Goal: Task Accomplishment & Management: Manage account settings

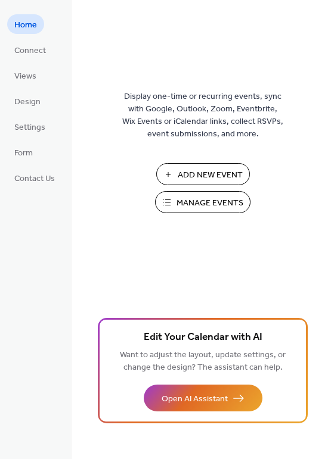
click at [197, 198] on span "Manage Events" at bounding box center [209, 203] width 67 height 13
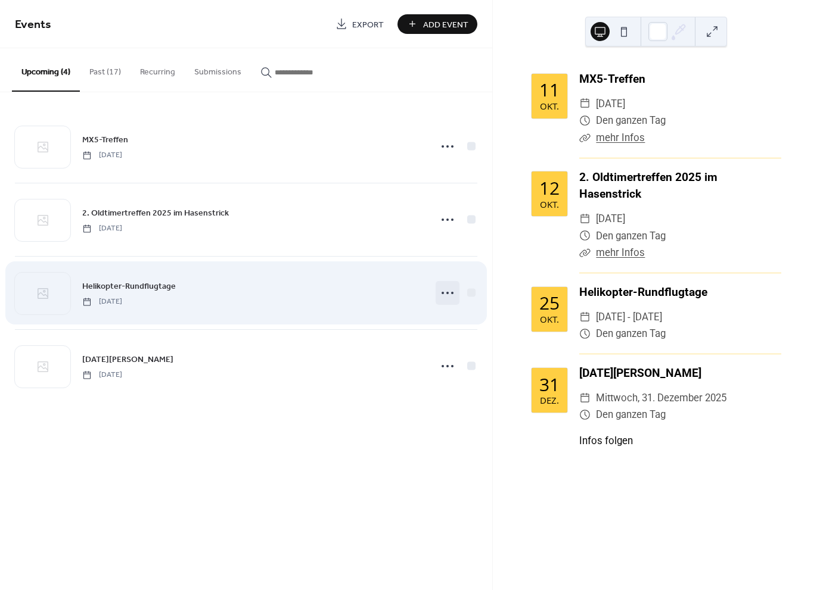
click at [445, 294] on icon at bounding box center [447, 293] width 19 height 19
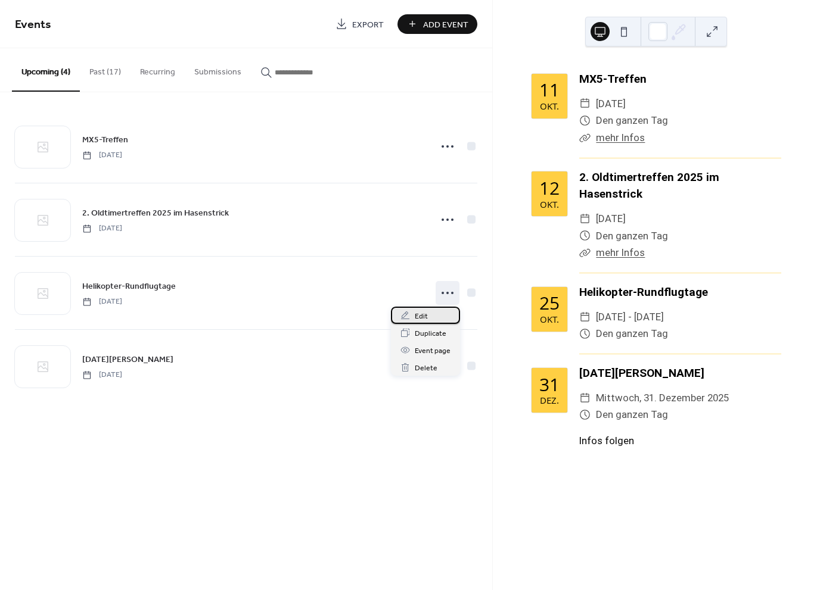
click at [434, 315] on div "Edit" at bounding box center [425, 315] width 69 height 17
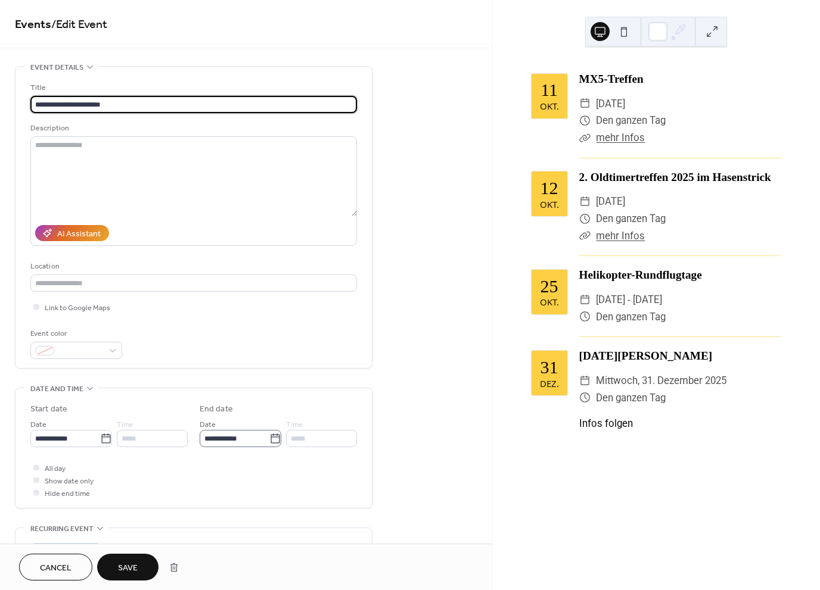
type input "**********"
click at [248, 438] on body "**********" at bounding box center [410, 295] width 820 height 590
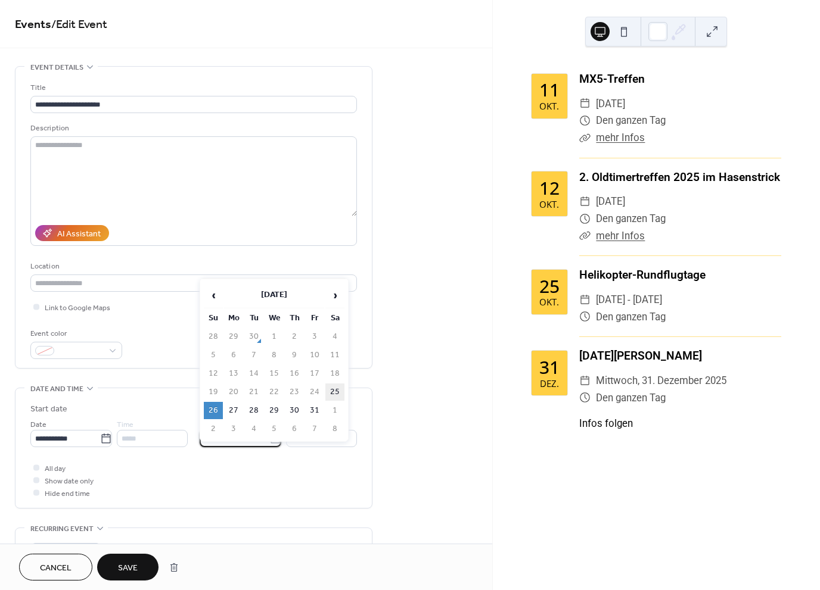
click at [333, 391] on td "25" at bounding box center [334, 392] width 19 height 17
type input "**********"
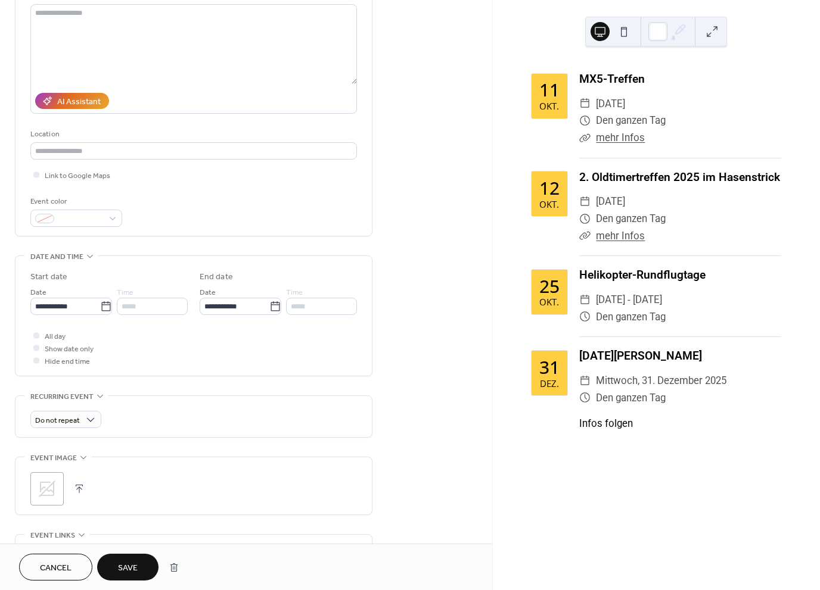
scroll to position [198, 0]
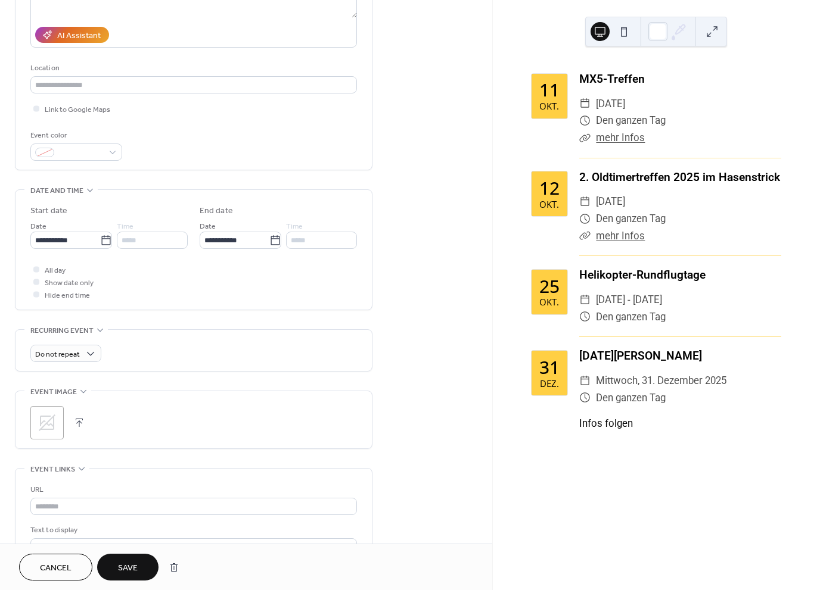
click at [52, 414] on icon at bounding box center [47, 422] width 19 height 19
click at [132, 562] on span "Save" at bounding box center [128, 568] width 20 height 13
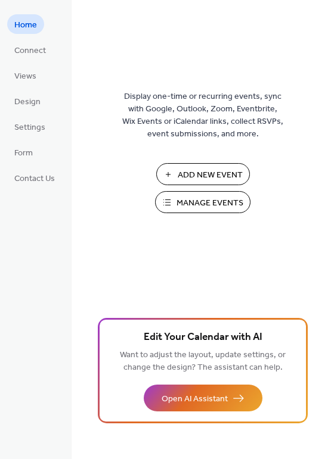
click at [204, 216] on div "Add New Event Manage Events 🚀 Upgrade" at bounding box center [202, 192] width 119 height 58
click at [205, 205] on span "Manage Events" at bounding box center [209, 203] width 67 height 13
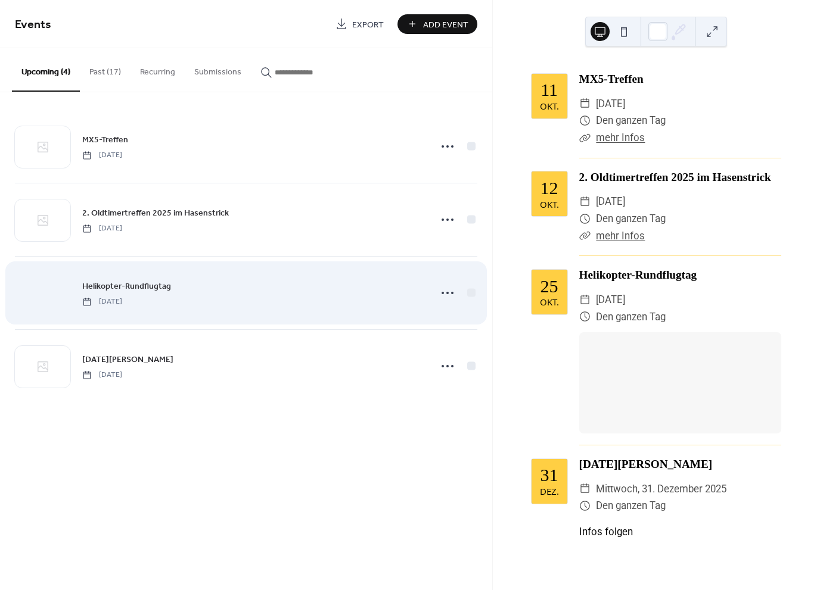
click at [48, 287] on div at bounding box center [42, 294] width 55 height 42
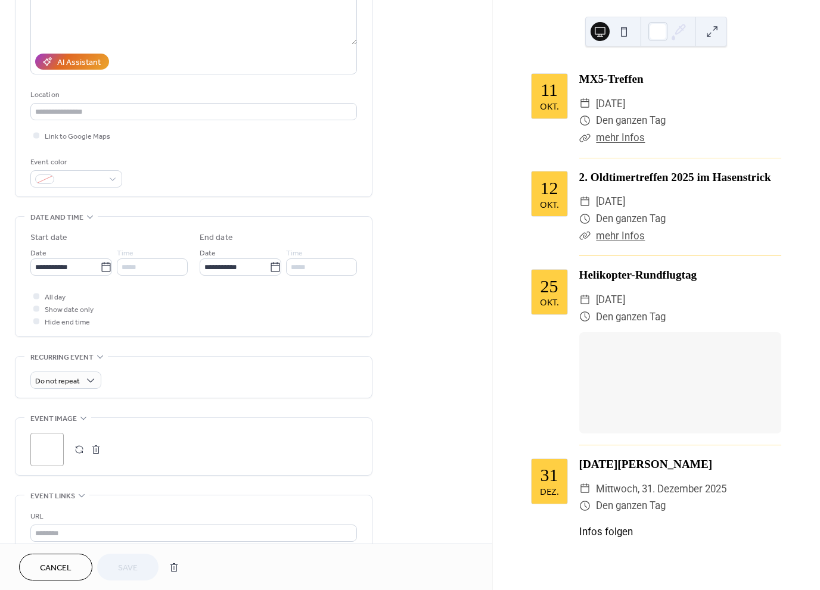
scroll to position [198, 0]
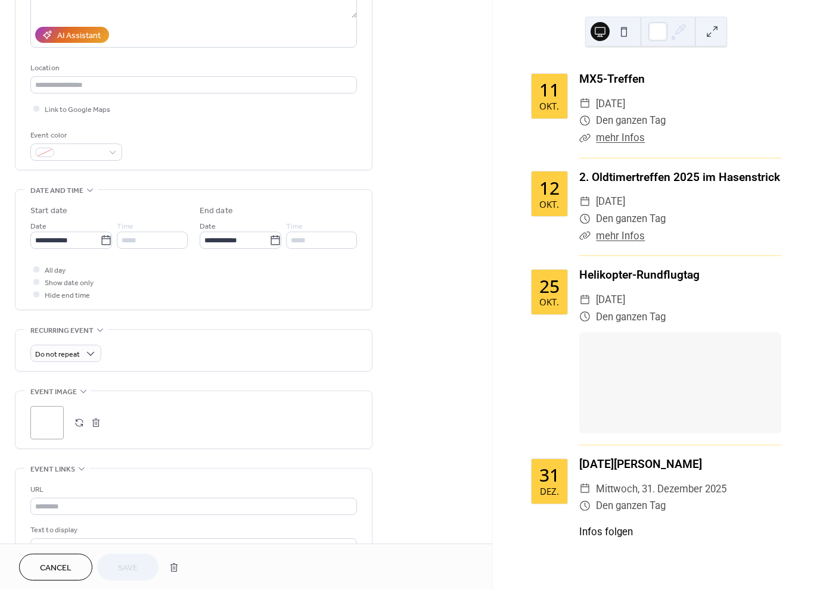
click at [42, 411] on div ";" at bounding box center [46, 422] width 33 height 33
click at [97, 420] on button "button" at bounding box center [96, 423] width 17 height 17
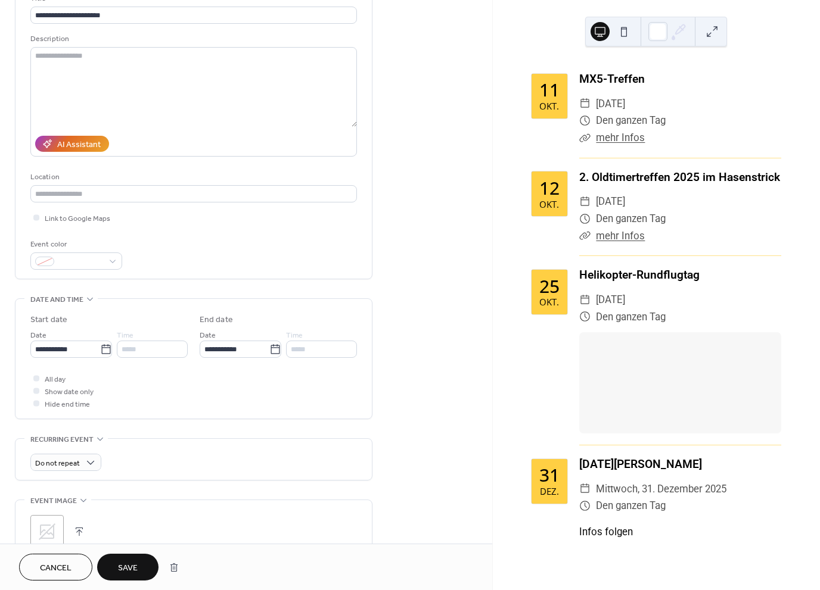
scroll to position [0, 0]
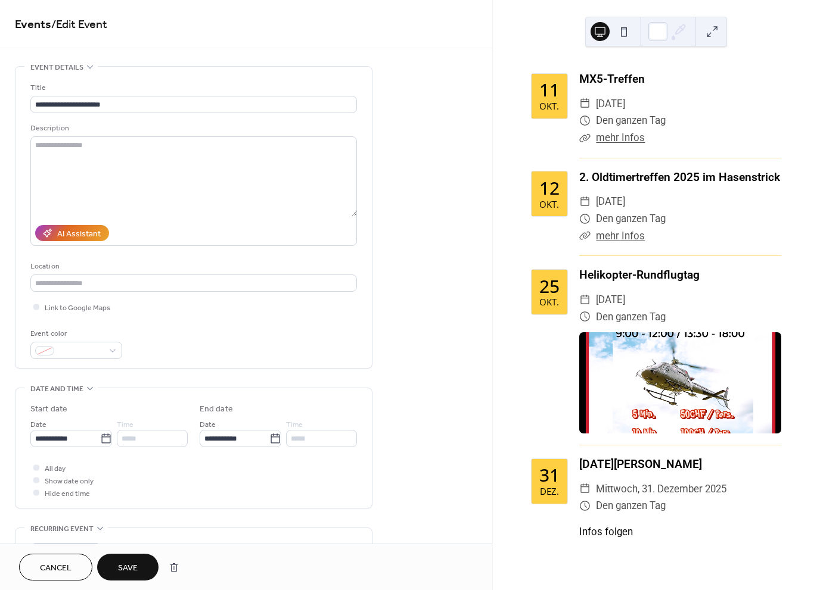
click at [644, 245] on div "​ mehr Infos" at bounding box center [680, 236] width 202 height 17
click at [617, 184] on link "2. Oldtimertreffen 2025 im Hasenstrick" at bounding box center [679, 177] width 201 height 14
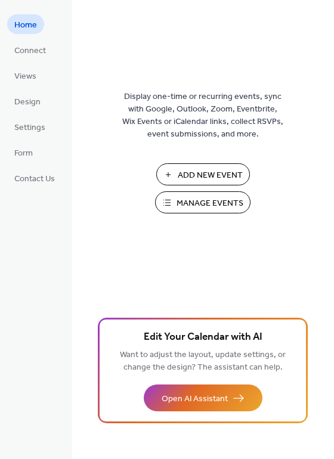
click at [196, 201] on span "Manage Events" at bounding box center [209, 203] width 67 height 13
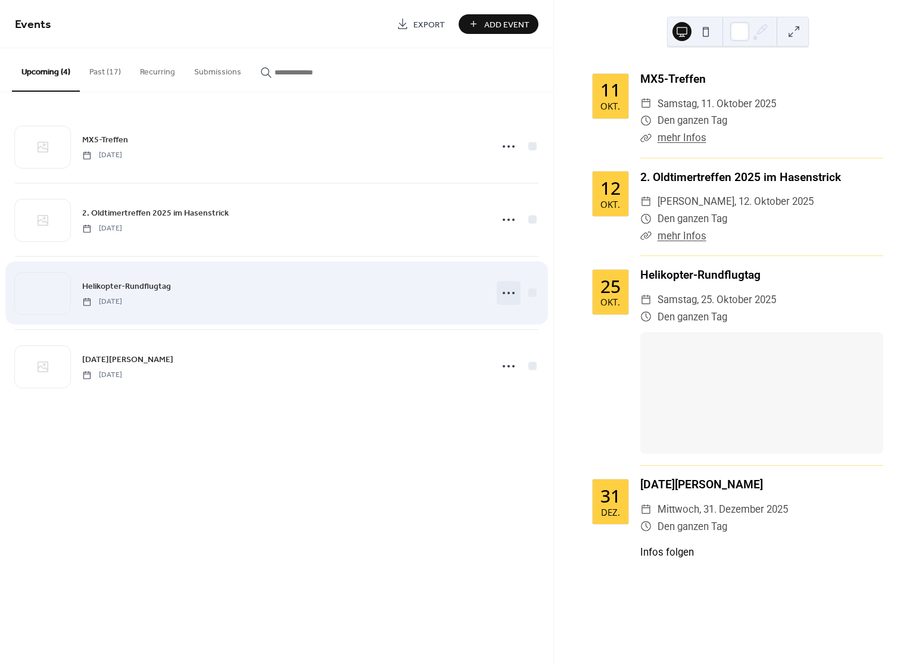
click at [508, 297] on icon at bounding box center [508, 293] width 19 height 19
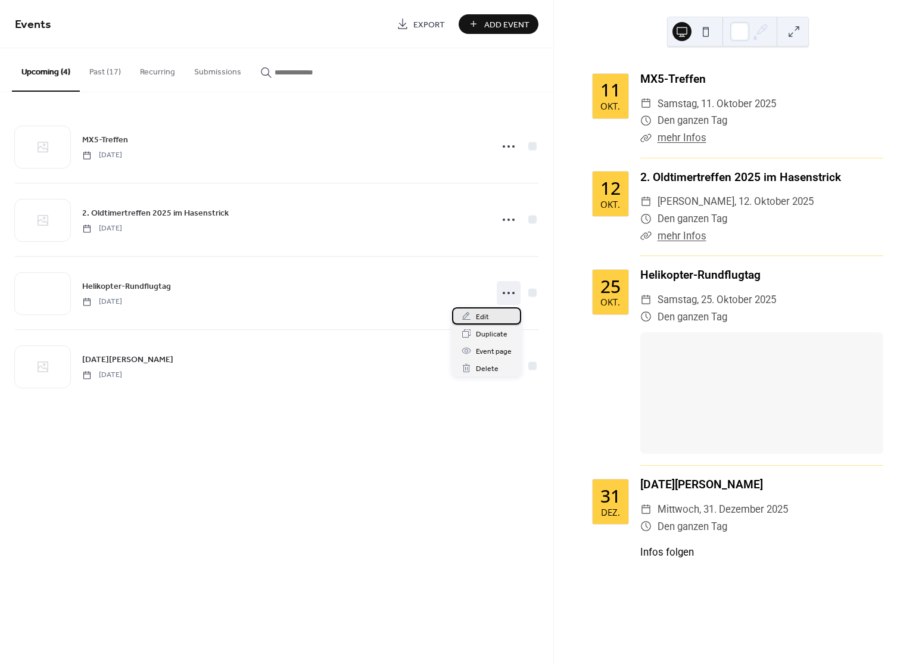
click at [503, 317] on div "Edit" at bounding box center [486, 315] width 69 height 17
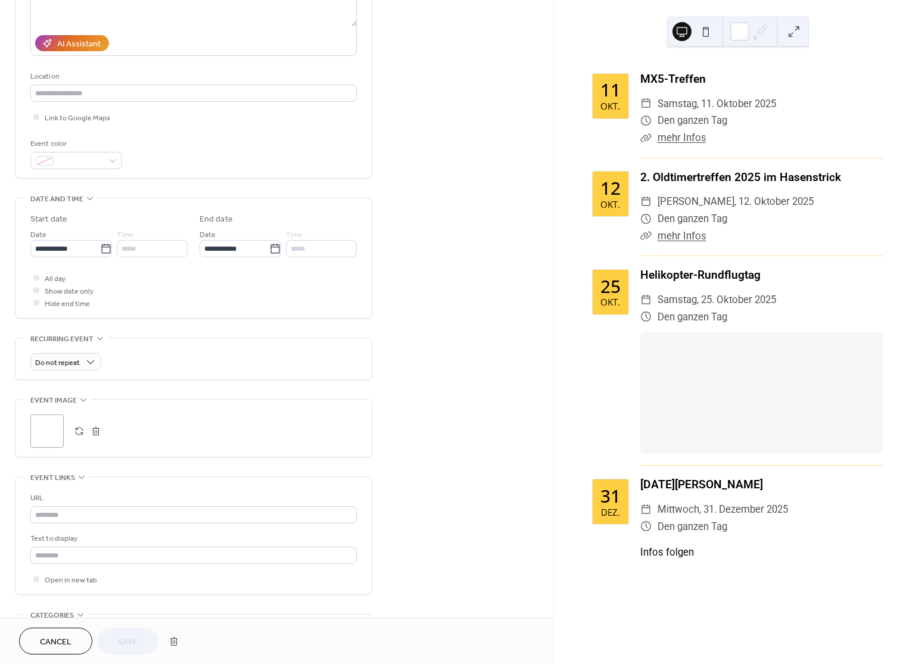
scroll to position [223, 0]
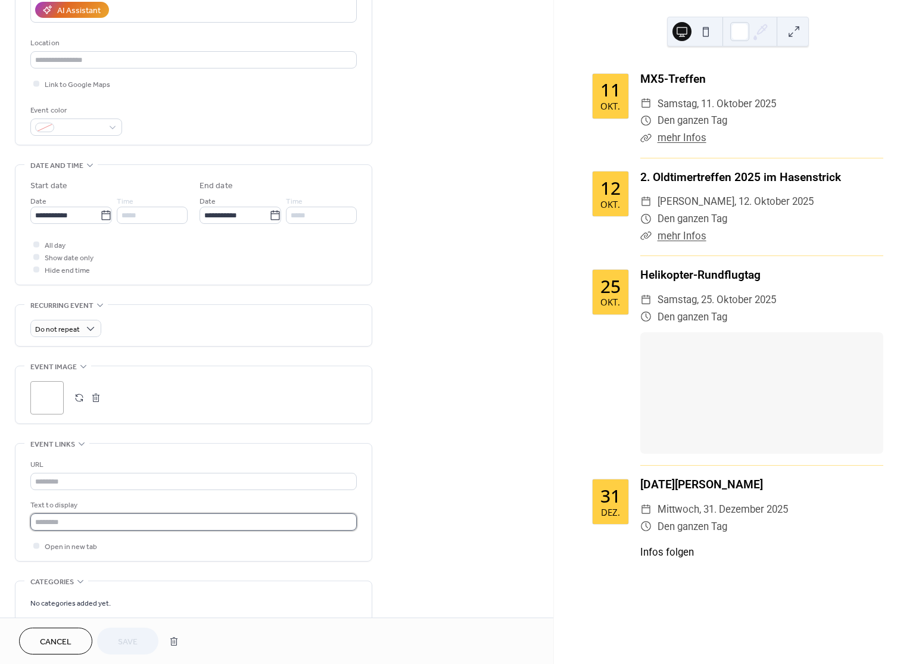
click at [88, 514] on input "text" at bounding box center [193, 522] width 326 height 17
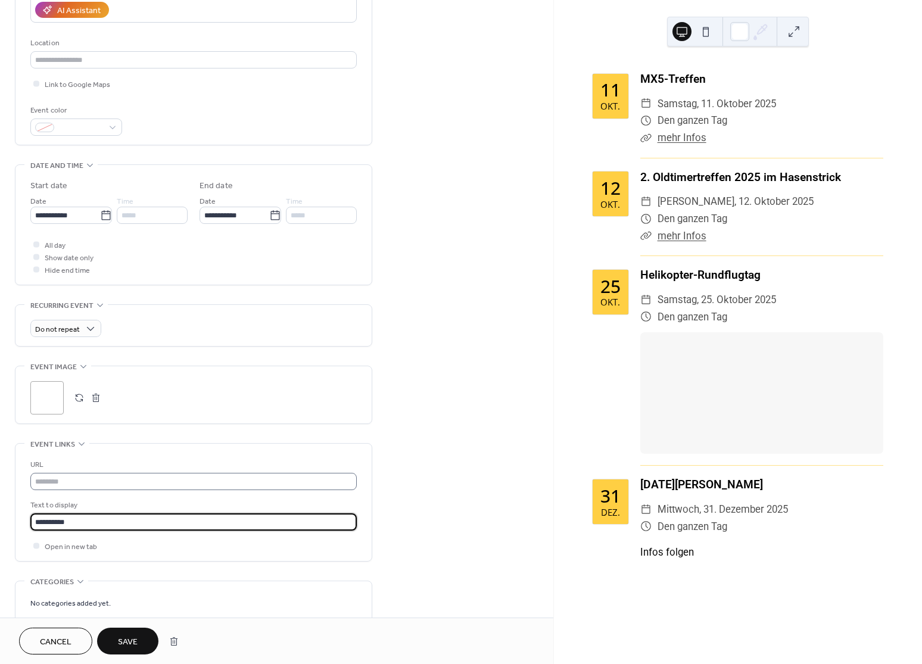
type input "**********"
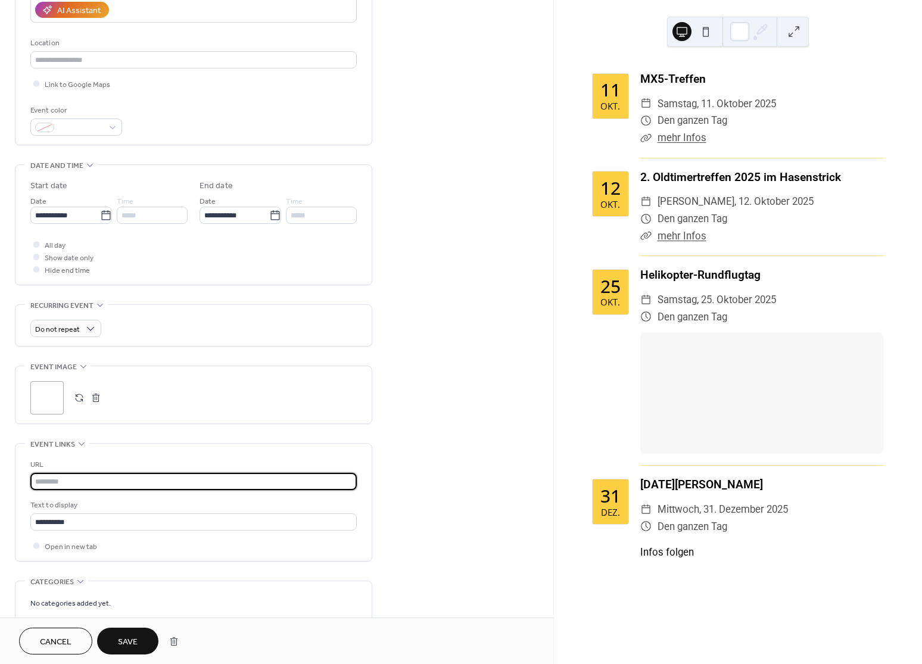
click at [85, 480] on input "text" at bounding box center [193, 481] width 326 height 17
paste input "**********"
type input "**********"
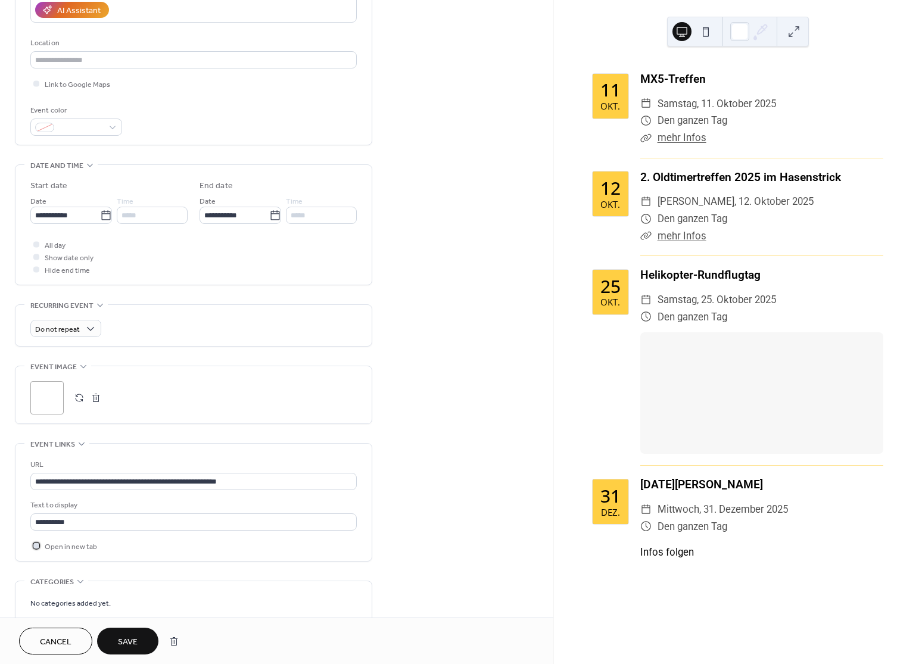
click at [40, 543] on div at bounding box center [36, 546] width 12 height 12
click at [94, 395] on button "button" at bounding box center [96, 398] width 17 height 17
click at [126, 643] on span "Save" at bounding box center [128, 642] width 20 height 13
